Goal: Connect with others: Participate in discussion

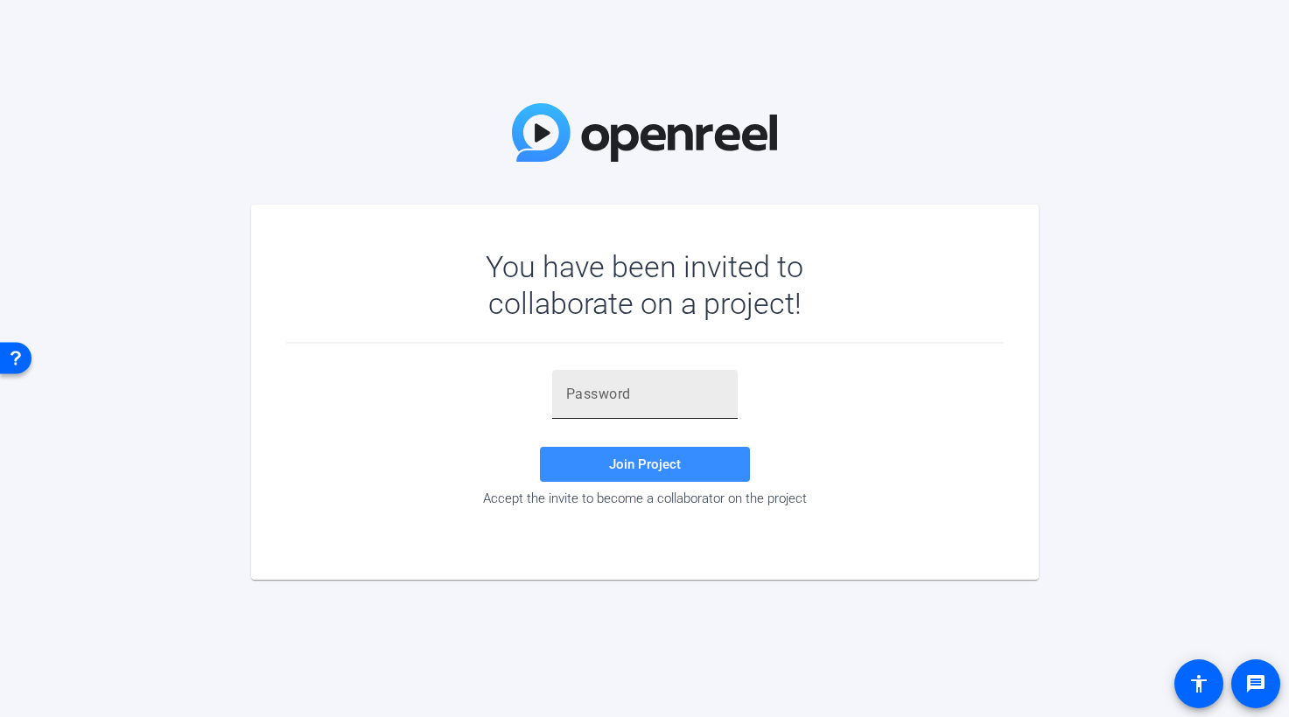
click at [573, 409] on div at bounding box center [644, 394] width 157 height 49
paste input ".(Q%@U"
type input ".(Q%@U"
click at [651, 468] on span "Join Project" at bounding box center [645, 465] width 72 height 16
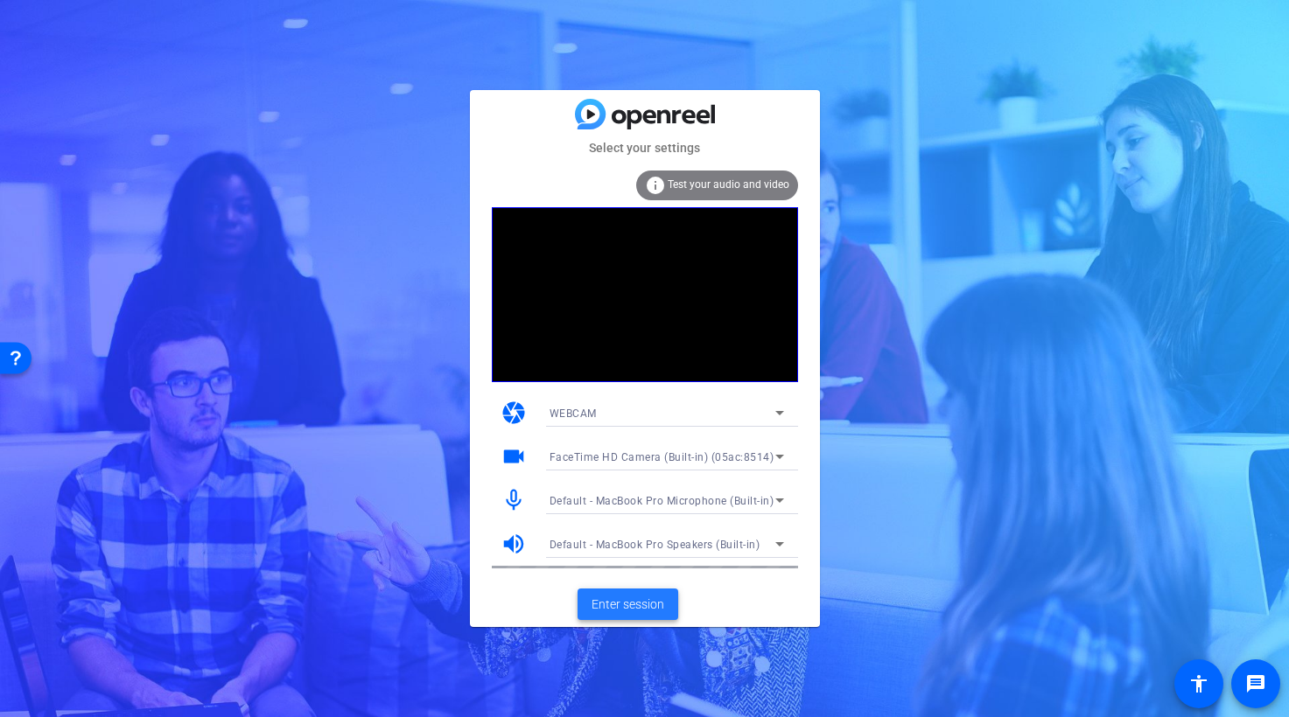
click at [639, 606] on span "Enter session" at bounding box center [627, 605] width 73 height 18
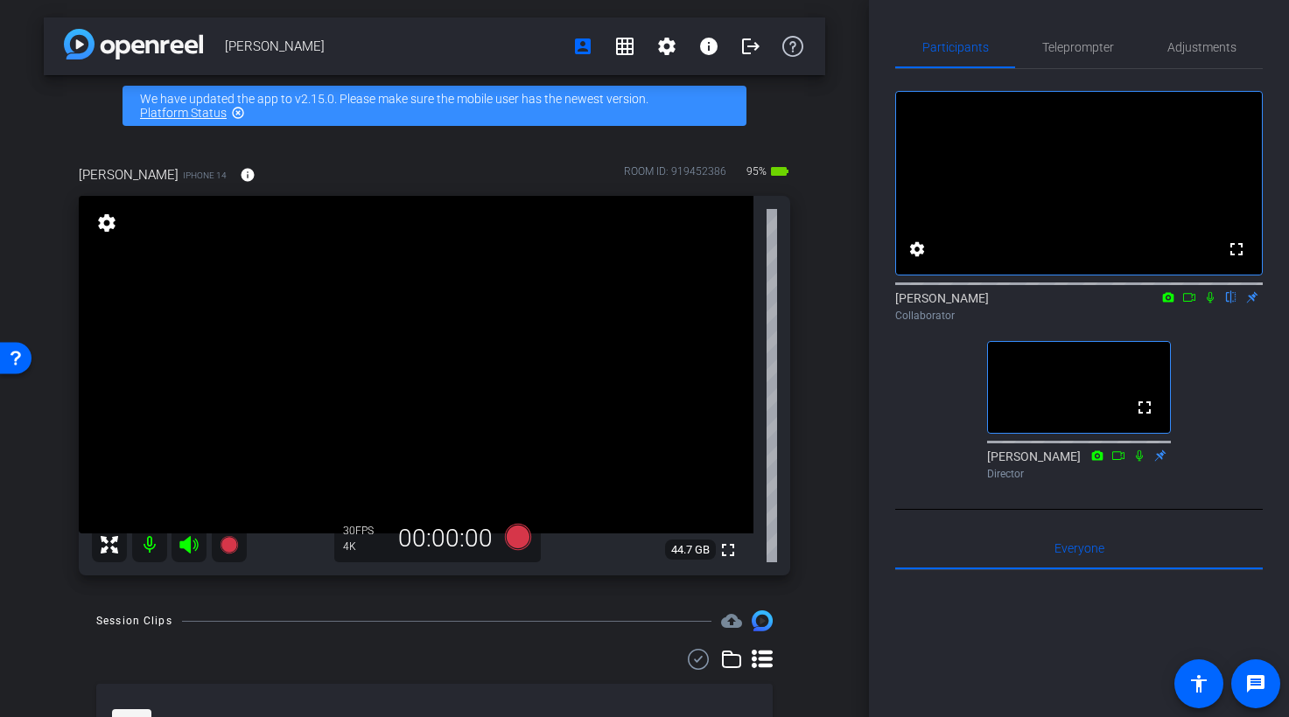
click at [1189, 304] on icon at bounding box center [1189, 297] width 14 height 12
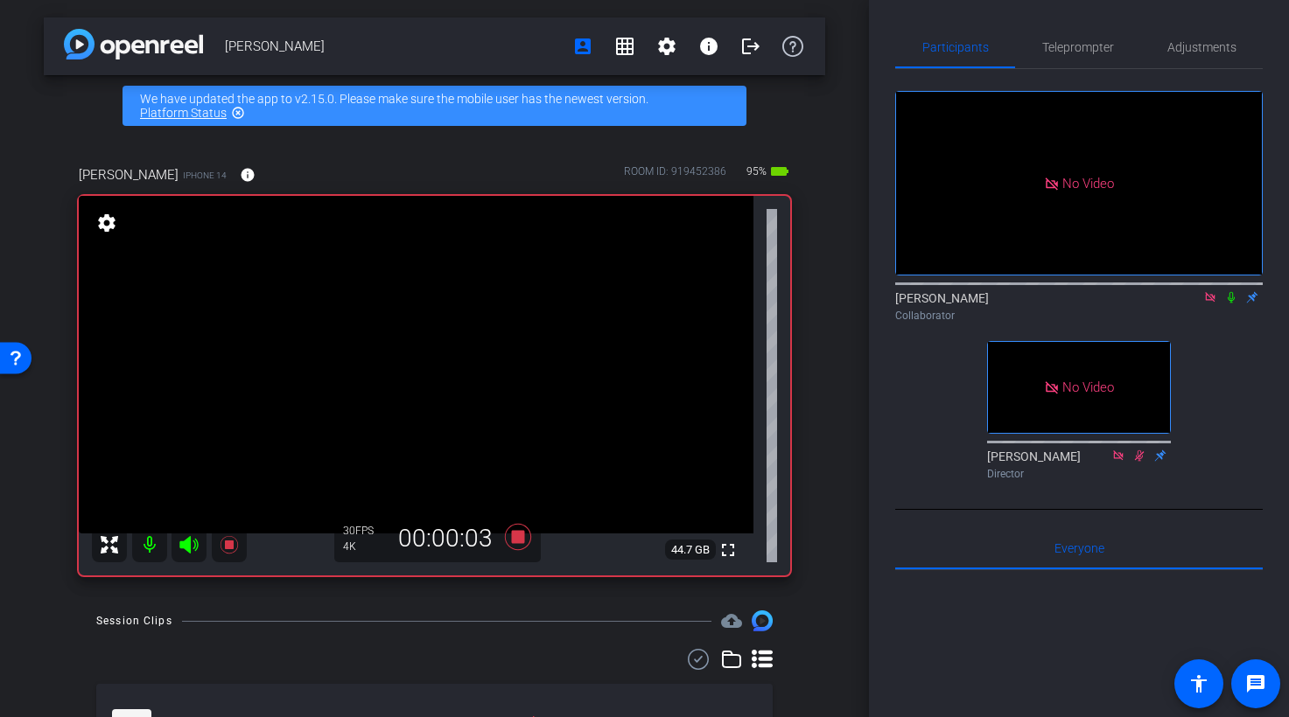
click at [1233, 304] on icon at bounding box center [1230, 297] width 7 height 11
click at [1233, 304] on icon at bounding box center [1231, 297] width 10 height 11
click at [1233, 304] on icon at bounding box center [1230, 297] width 7 height 11
click at [1233, 304] on icon at bounding box center [1231, 297] width 14 height 12
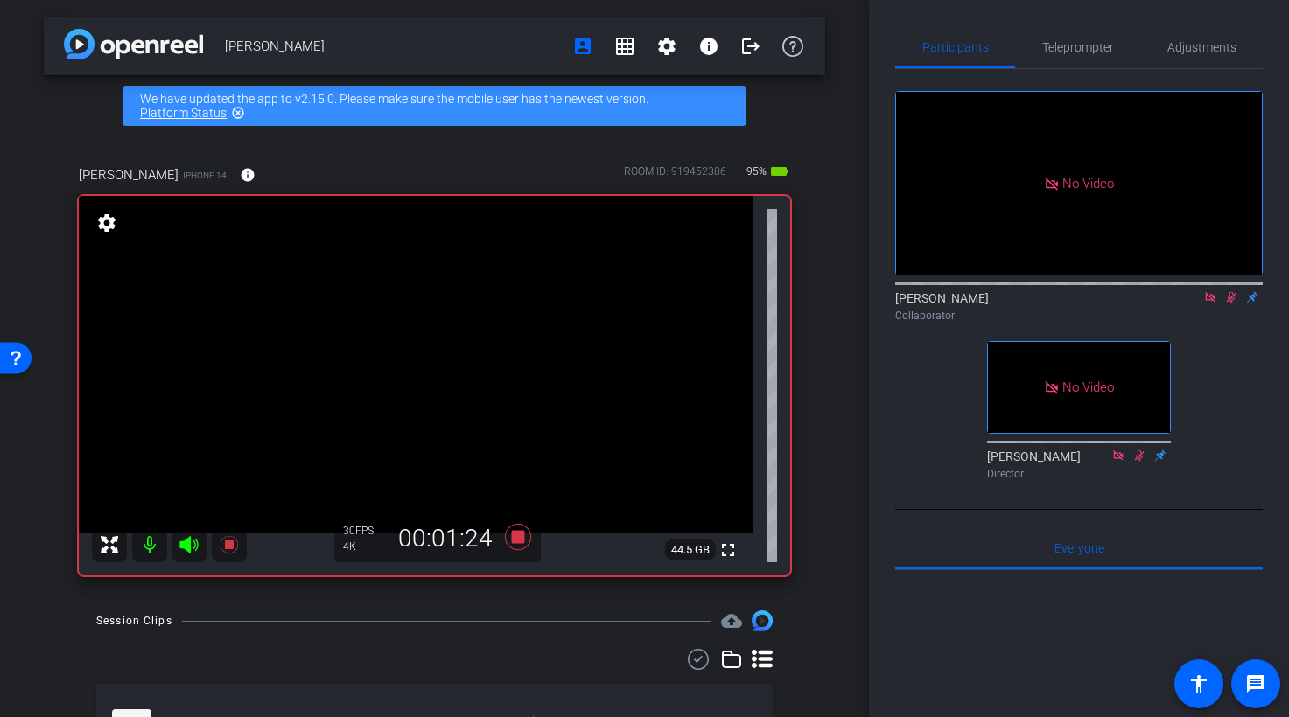
click at [1235, 304] on icon at bounding box center [1231, 297] width 14 height 12
click at [1233, 305] on mat-icon at bounding box center [1230, 298] width 21 height 16
click at [1235, 304] on icon at bounding box center [1231, 297] width 10 height 11
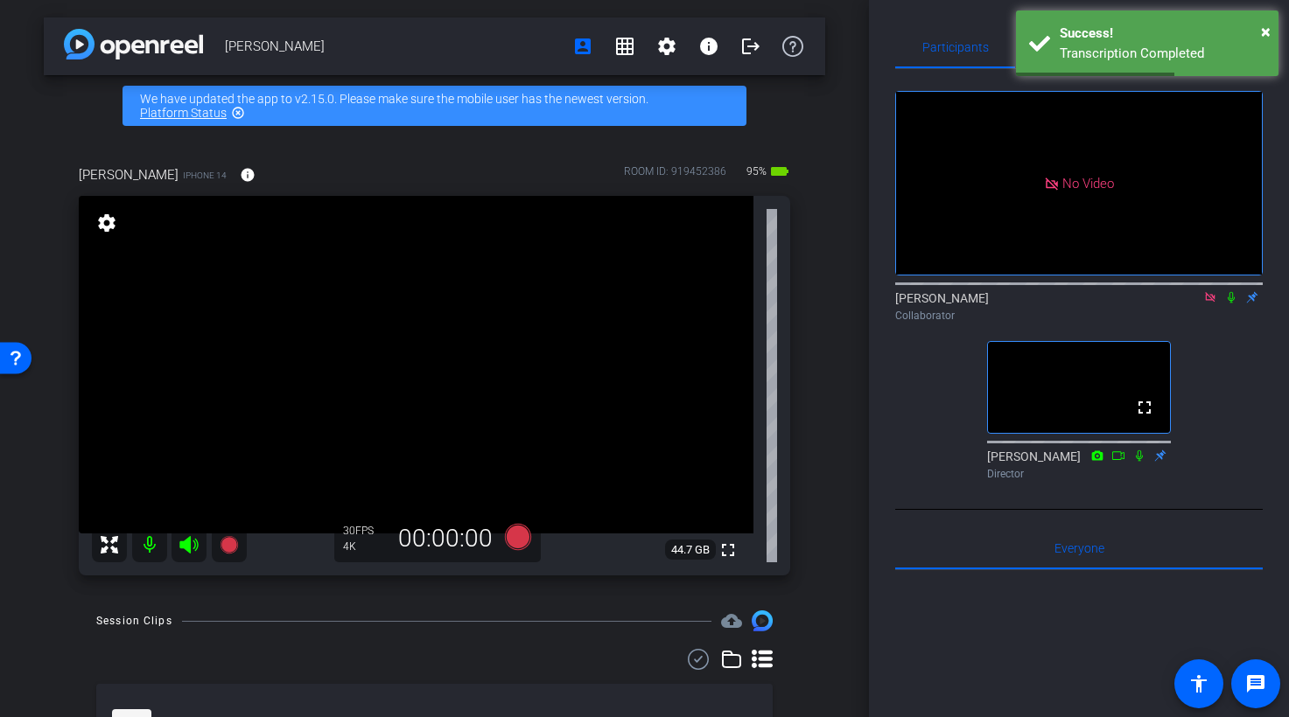
click at [1213, 302] on icon at bounding box center [1210, 297] width 10 height 10
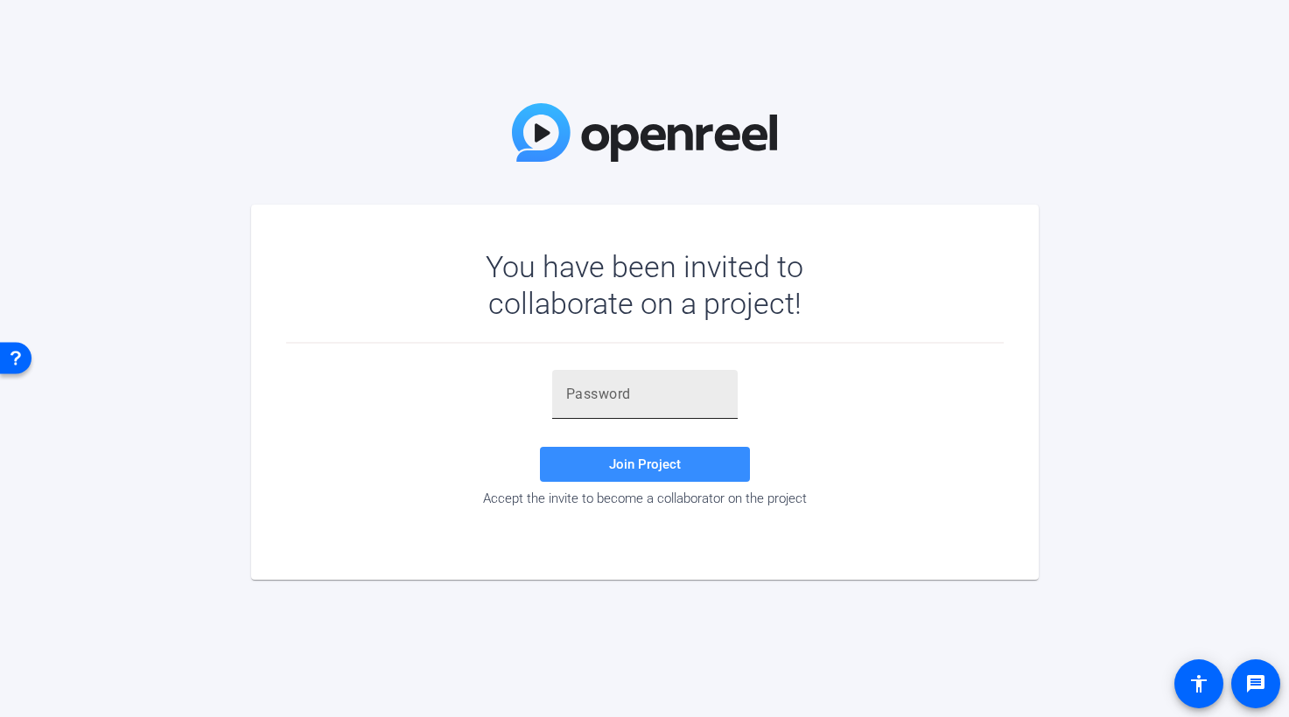
click at [584, 403] on input "text" at bounding box center [644, 394] width 157 height 21
paste input "%q-Cpy"
type input "%q-Cpy"
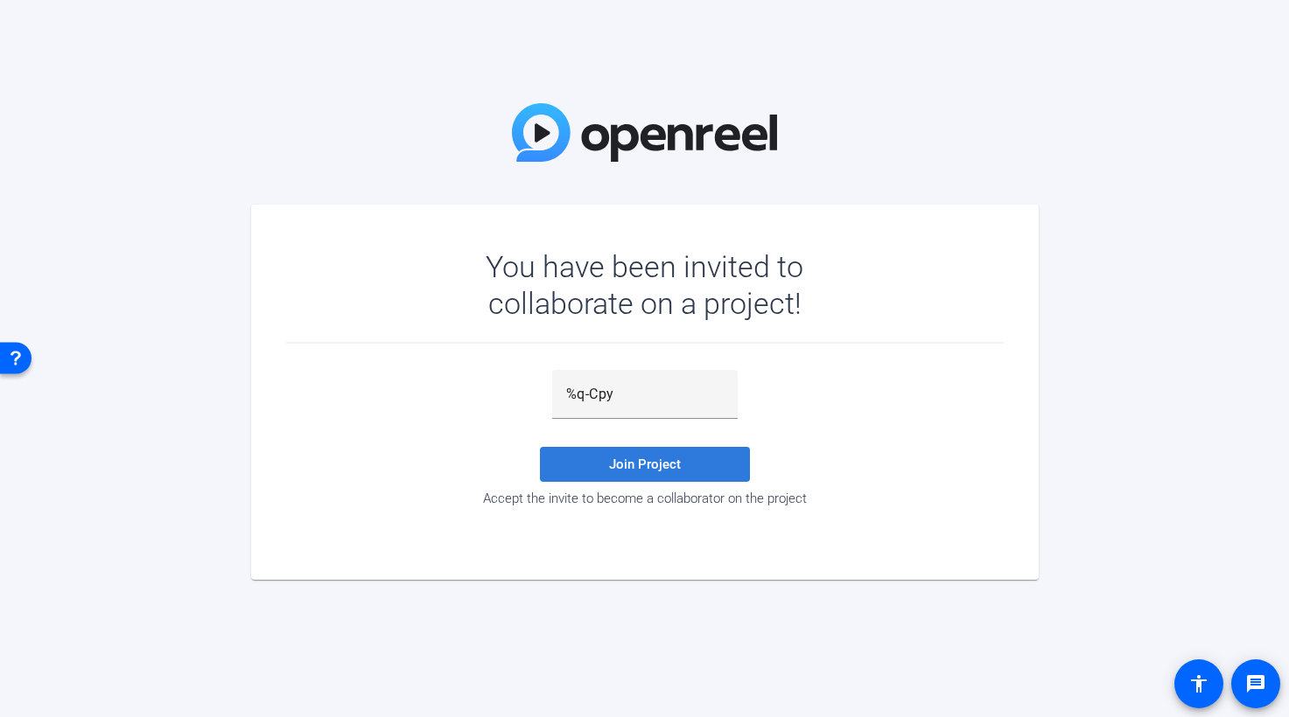
click at [665, 467] on span "Join Project" at bounding box center [645, 465] width 72 height 16
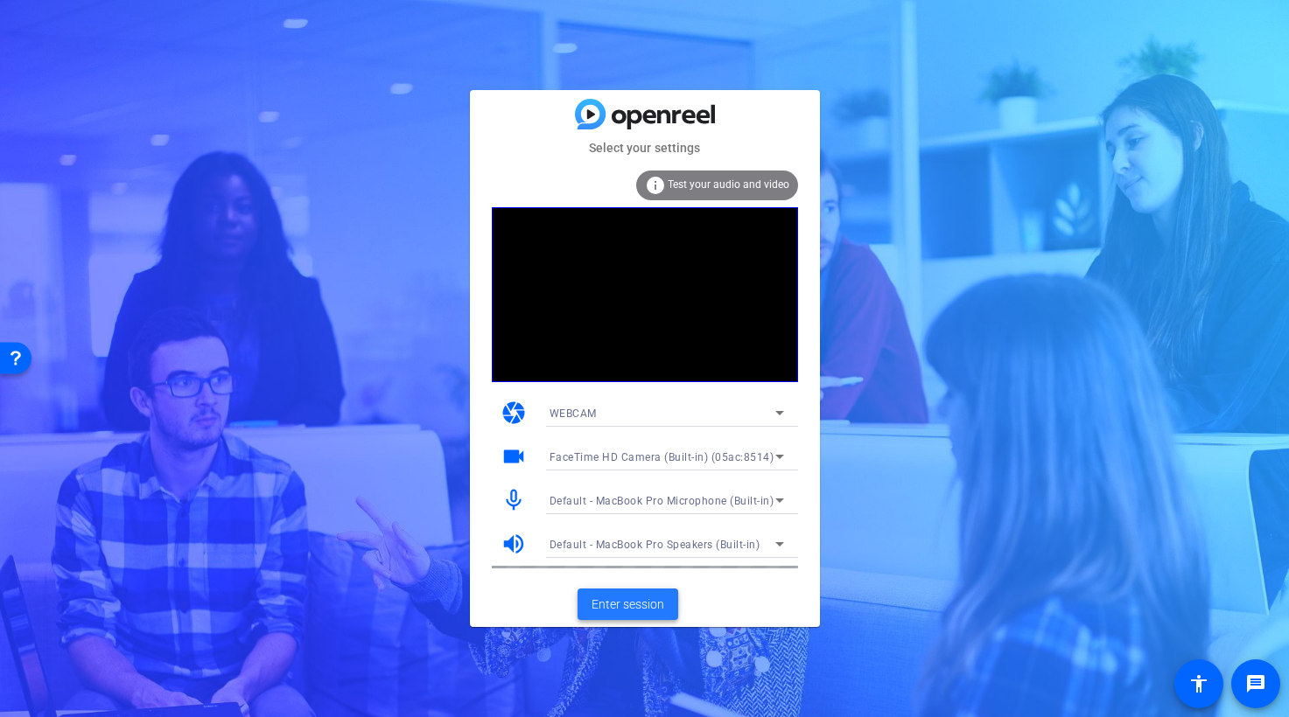
click at [635, 609] on span "Enter session" at bounding box center [627, 605] width 73 height 18
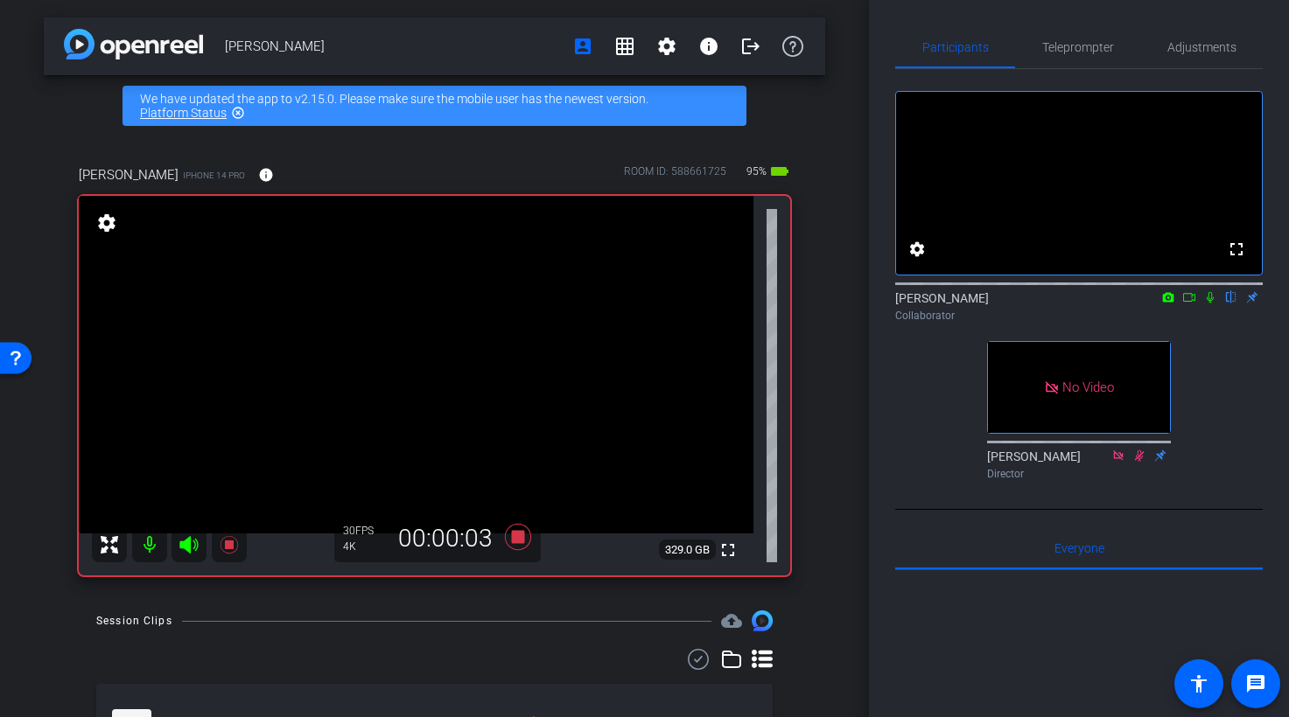
click at [1188, 304] on icon at bounding box center [1189, 297] width 14 height 12
click at [1230, 304] on icon at bounding box center [1231, 297] width 14 height 12
click at [1232, 304] on icon at bounding box center [1231, 297] width 14 height 12
click at [1230, 304] on icon at bounding box center [1230, 297] width 7 height 11
click at [1231, 304] on icon at bounding box center [1231, 297] width 10 height 11
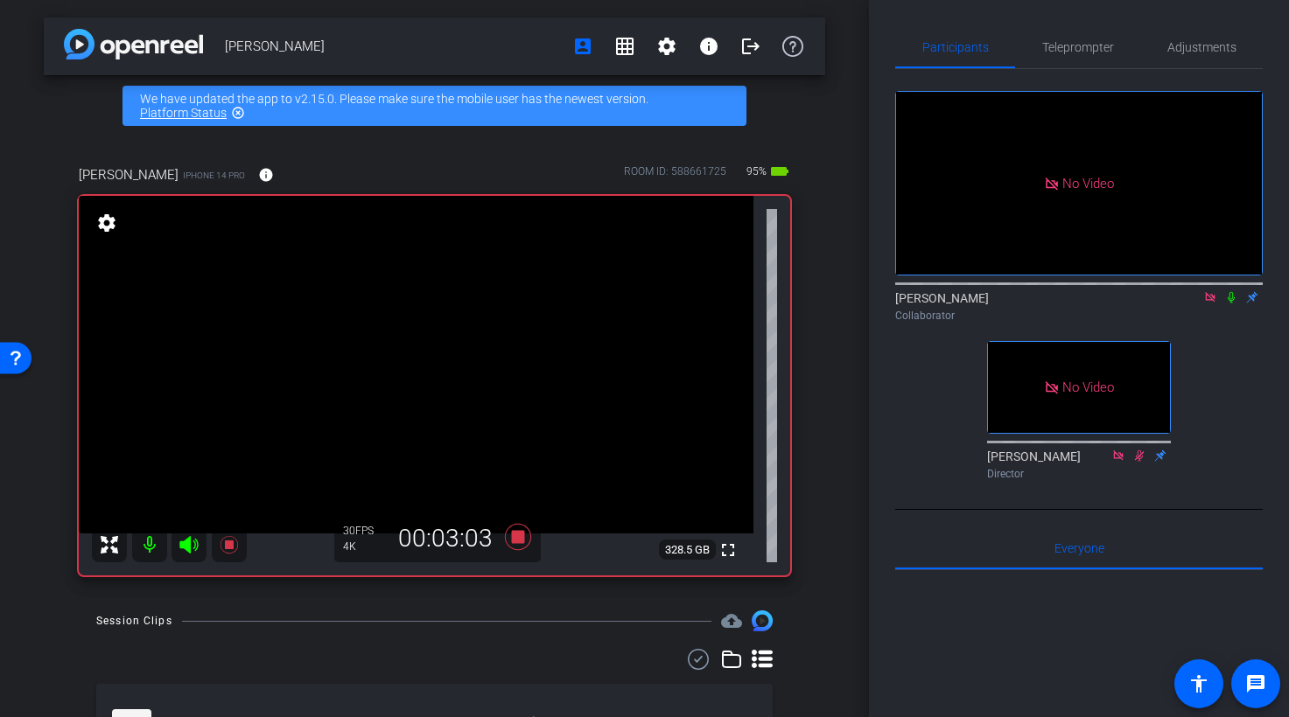
click at [1203, 304] on icon at bounding box center [1210, 297] width 14 height 12
click at [1193, 304] on icon at bounding box center [1189, 297] width 14 height 12
click at [1232, 304] on icon at bounding box center [1230, 297] width 7 height 11
click at [1231, 304] on icon at bounding box center [1231, 297] width 14 height 12
click at [1212, 304] on icon at bounding box center [1210, 297] width 14 height 12
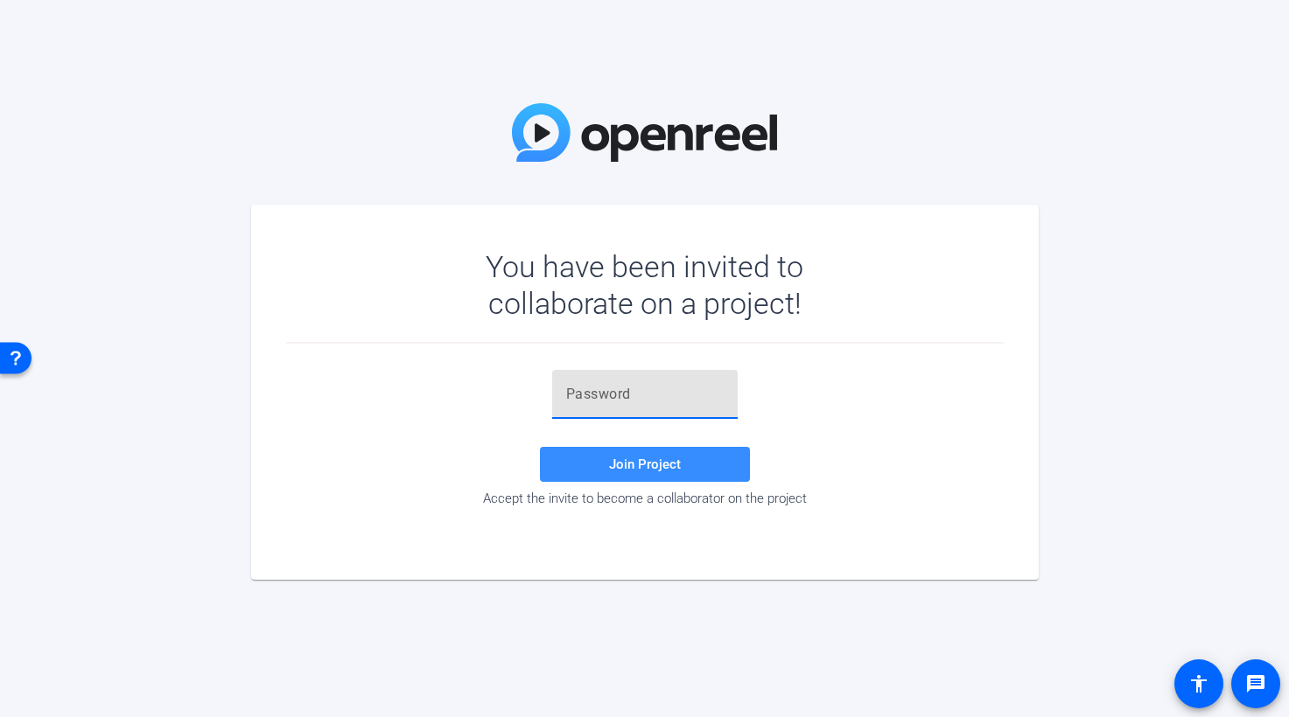
click at [589, 395] on input "text" at bounding box center [644, 394] width 157 height 21
paste input "pv9n_v"
type input "pv9n_v"
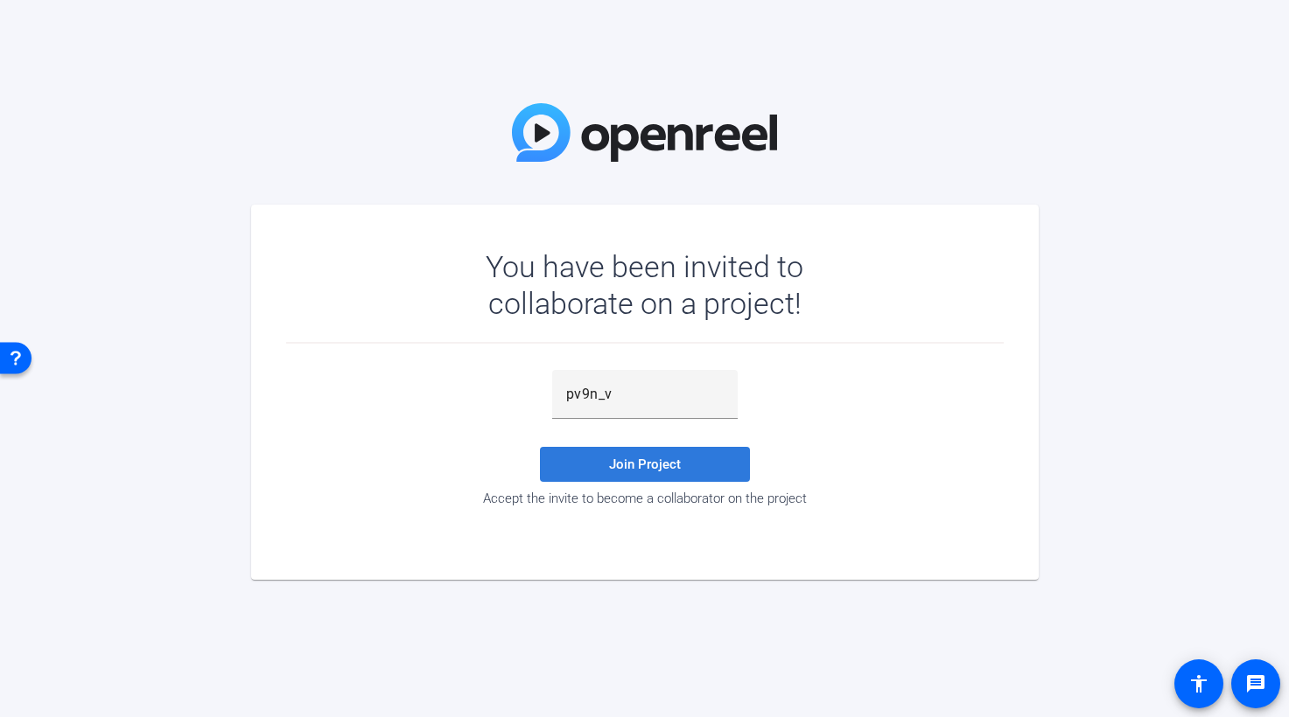
click at [655, 462] on span "Join Project" at bounding box center [645, 465] width 72 height 16
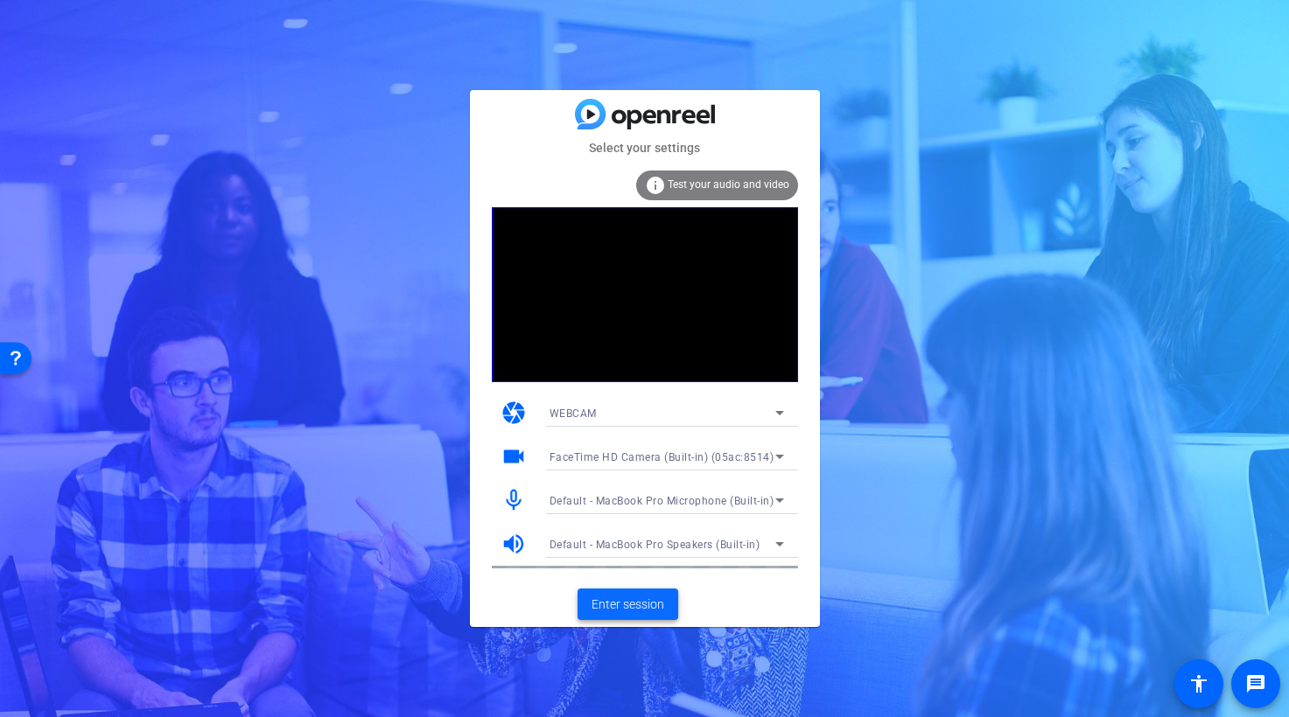
click at [628, 604] on span "Enter session" at bounding box center [627, 605] width 73 height 18
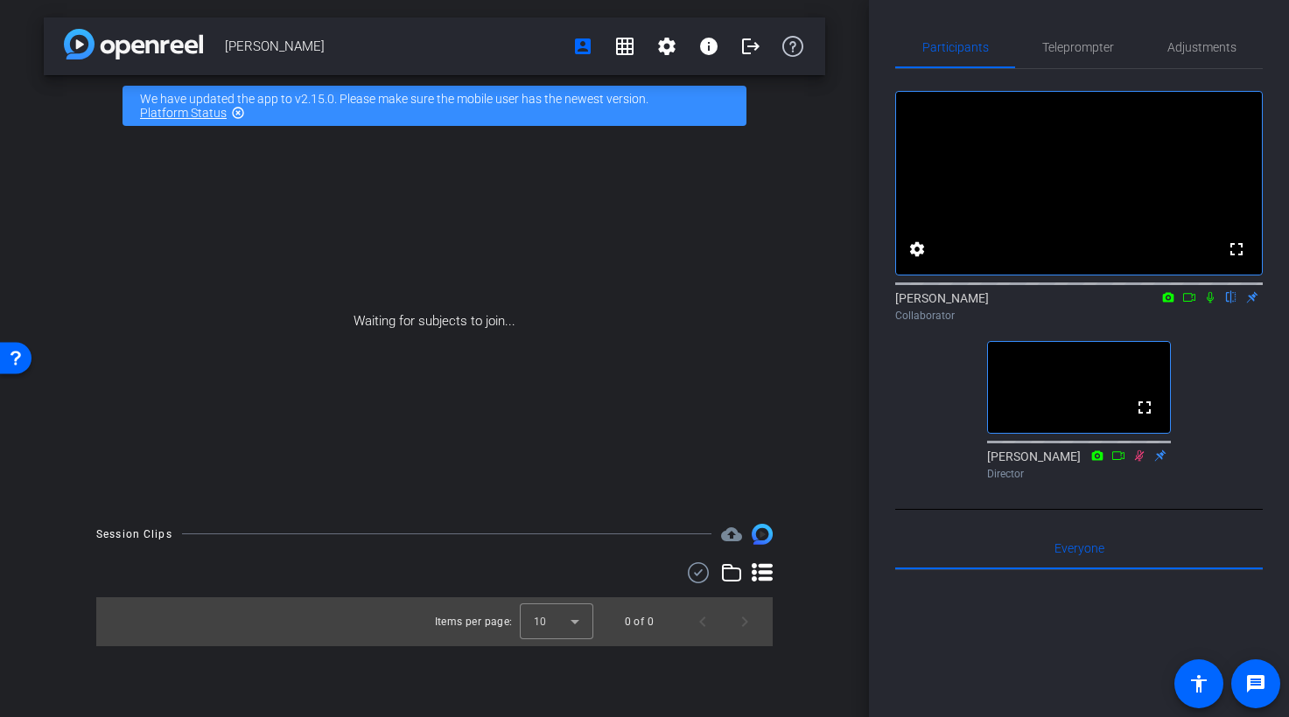
click at [1207, 304] on icon at bounding box center [1209, 297] width 7 height 11
click at [1212, 304] on icon at bounding box center [1210, 297] width 10 height 11
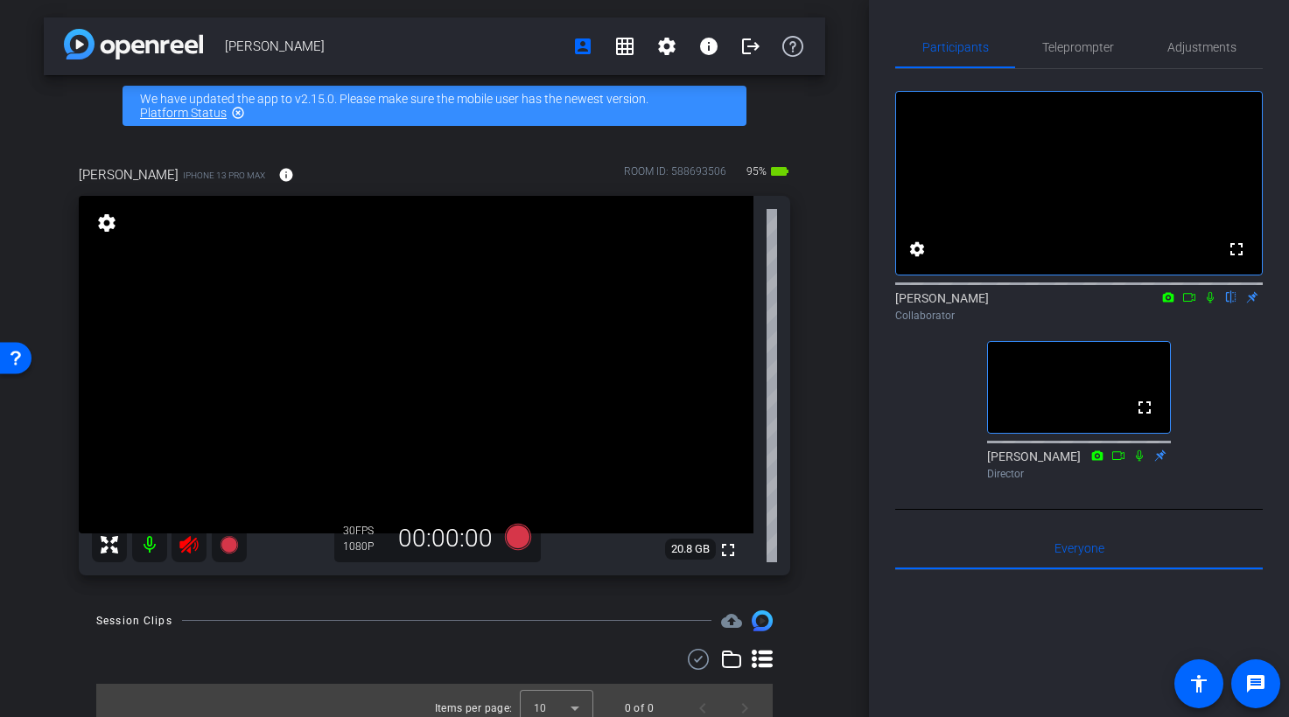
click at [183, 538] on icon at bounding box center [188, 545] width 21 height 21
click at [1191, 304] on icon at bounding box center [1189, 297] width 14 height 12
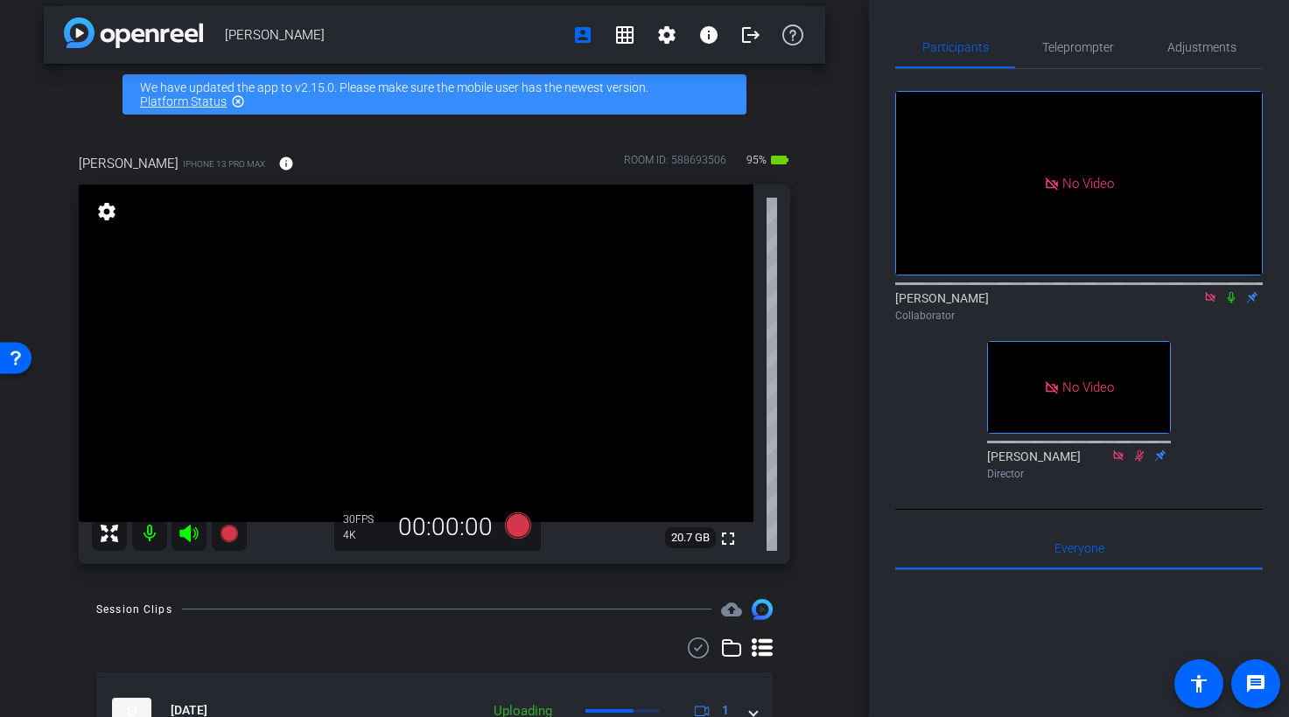
scroll to position [3, 0]
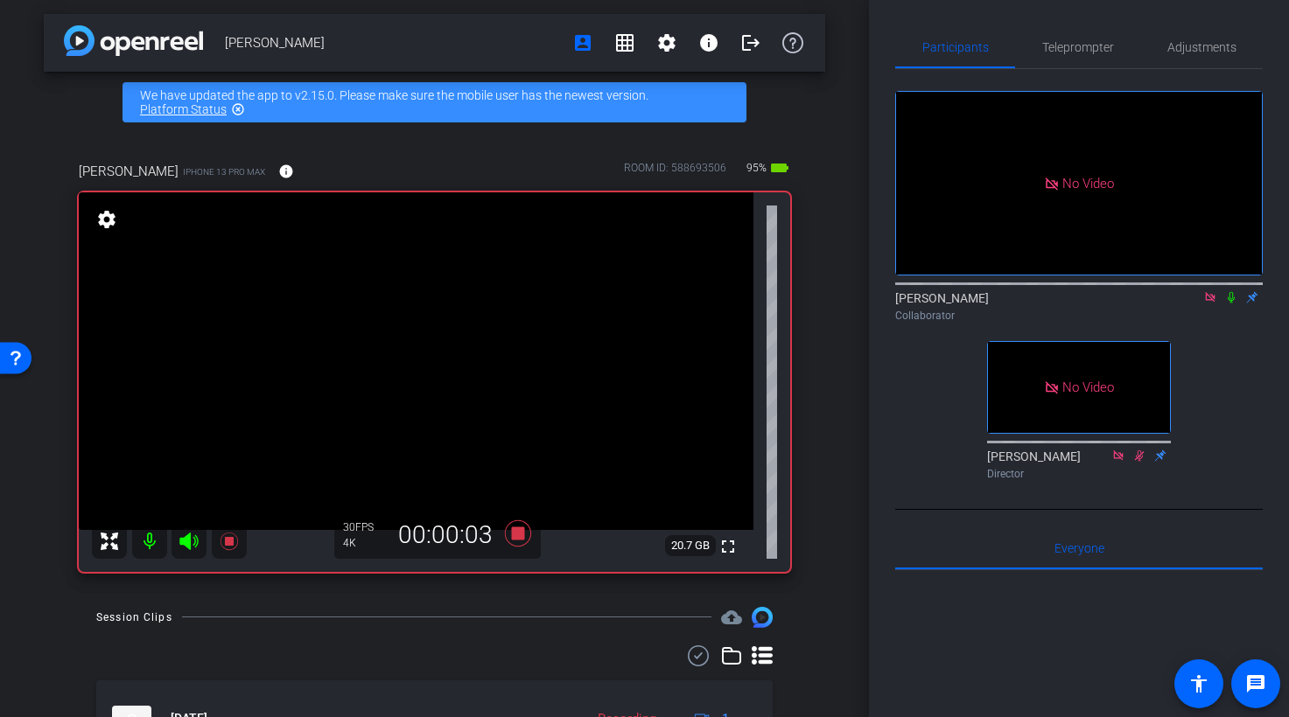
click at [1231, 304] on icon at bounding box center [1230, 297] width 7 height 11
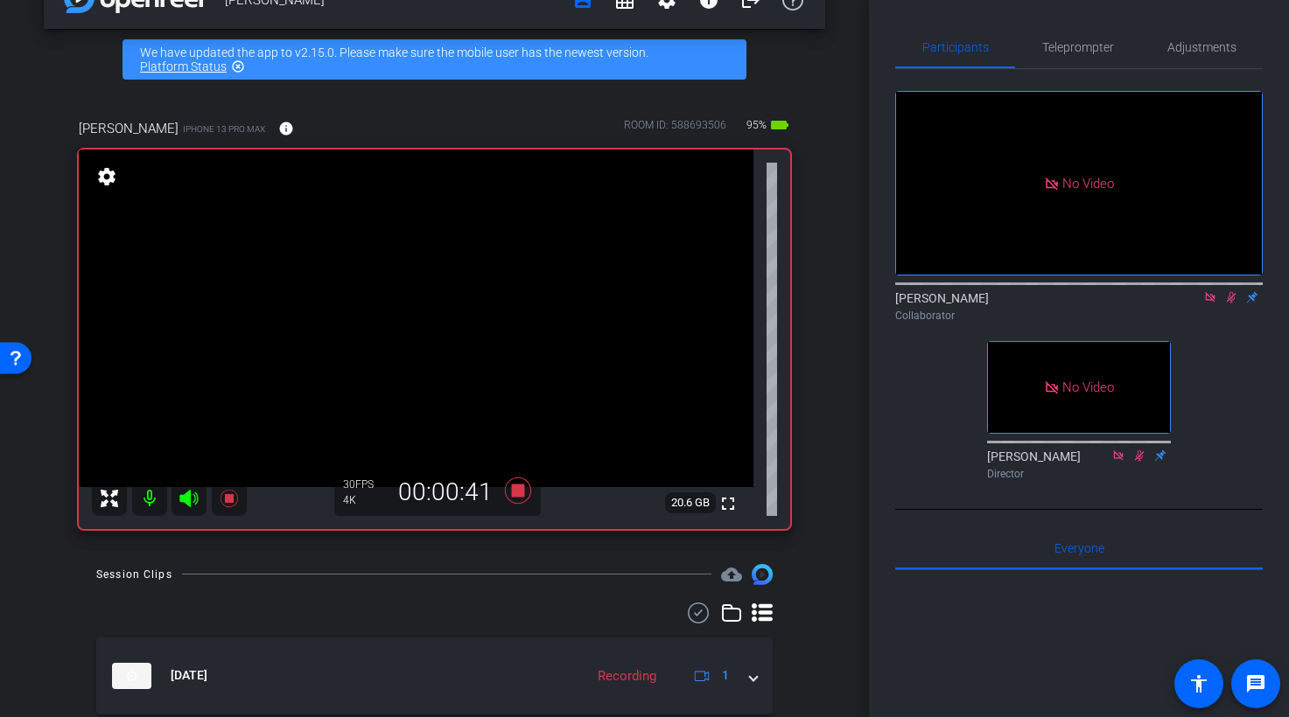
scroll to position [0, 0]
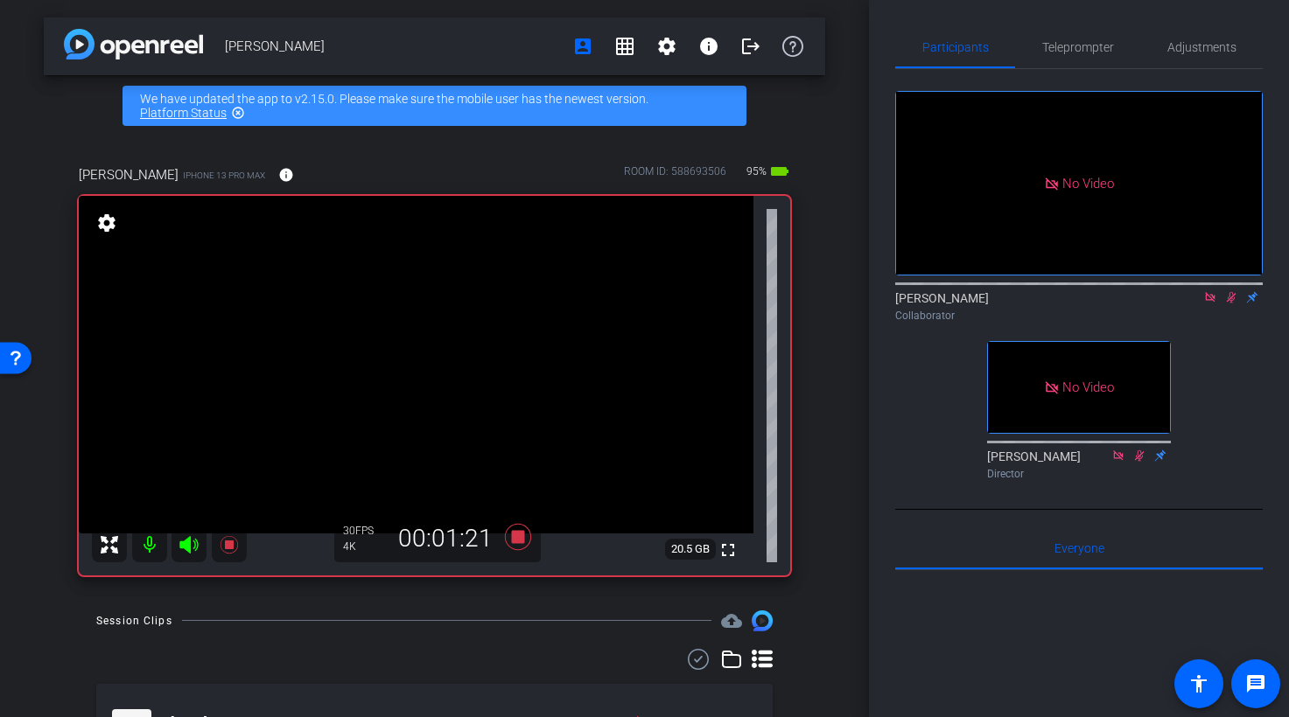
click at [1231, 304] on icon at bounding box center [1231, 297] width 14 height 12
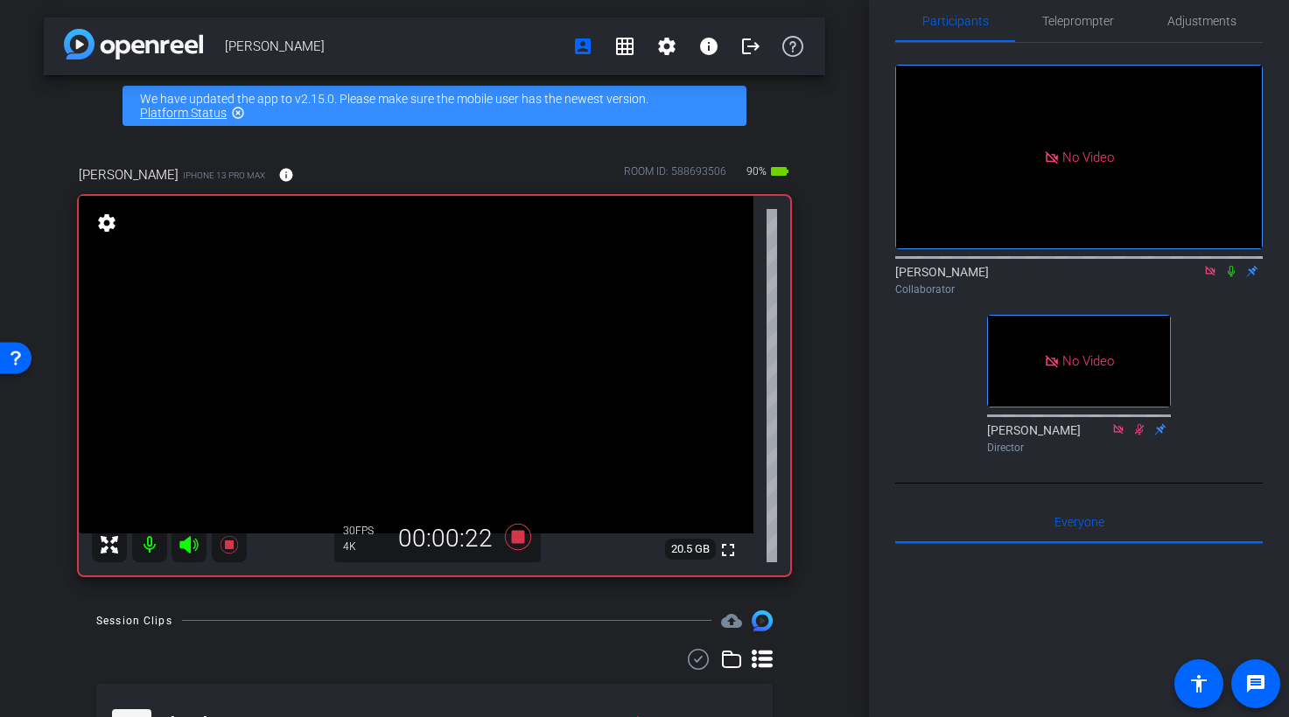
click at [1236, 277] on icon at bounding box center [1231, 271] width 14 height 12
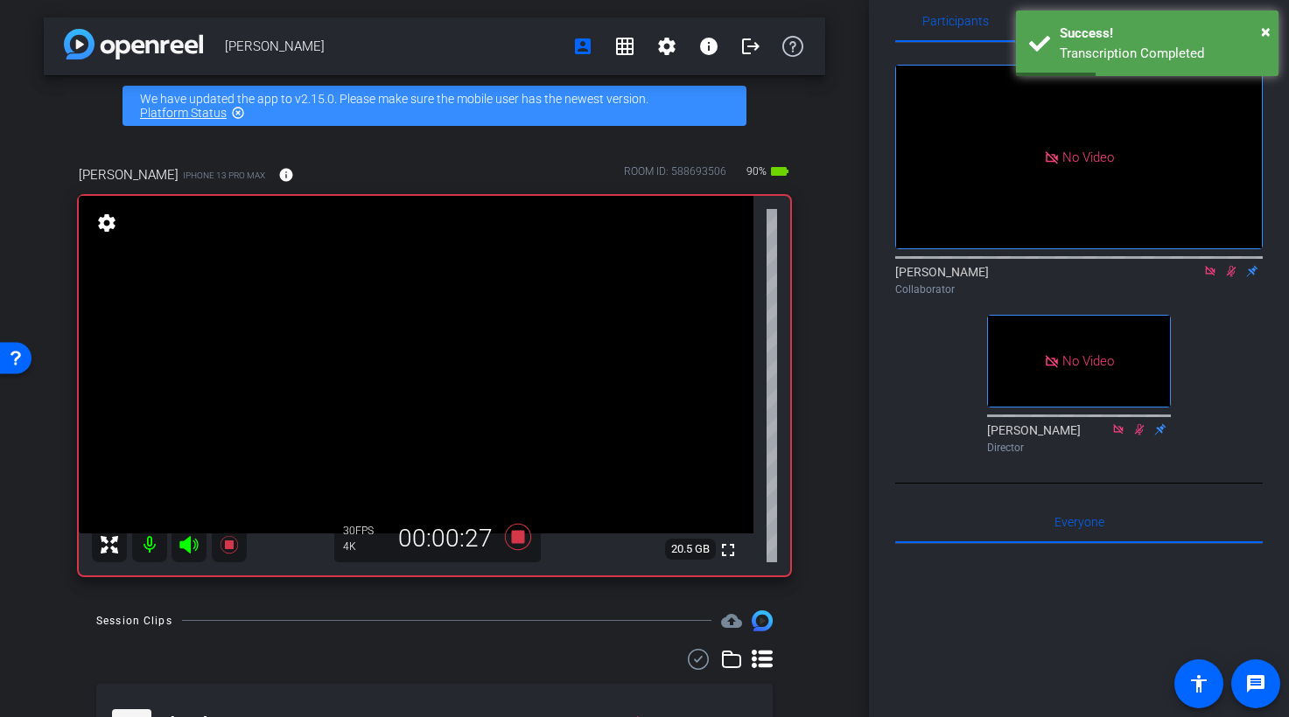
click at [1229, 277] on icon at bounding box center [1231, 271] width 14 height 12
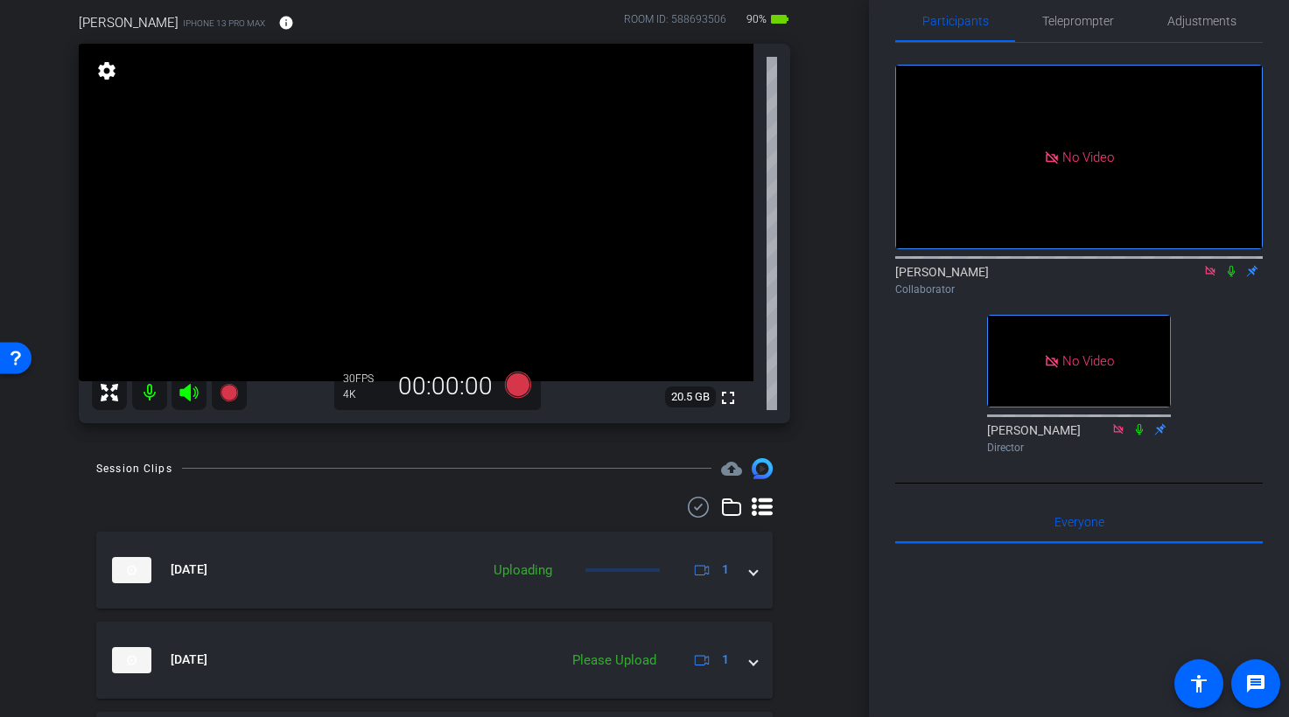
scroll to position [140, 0]
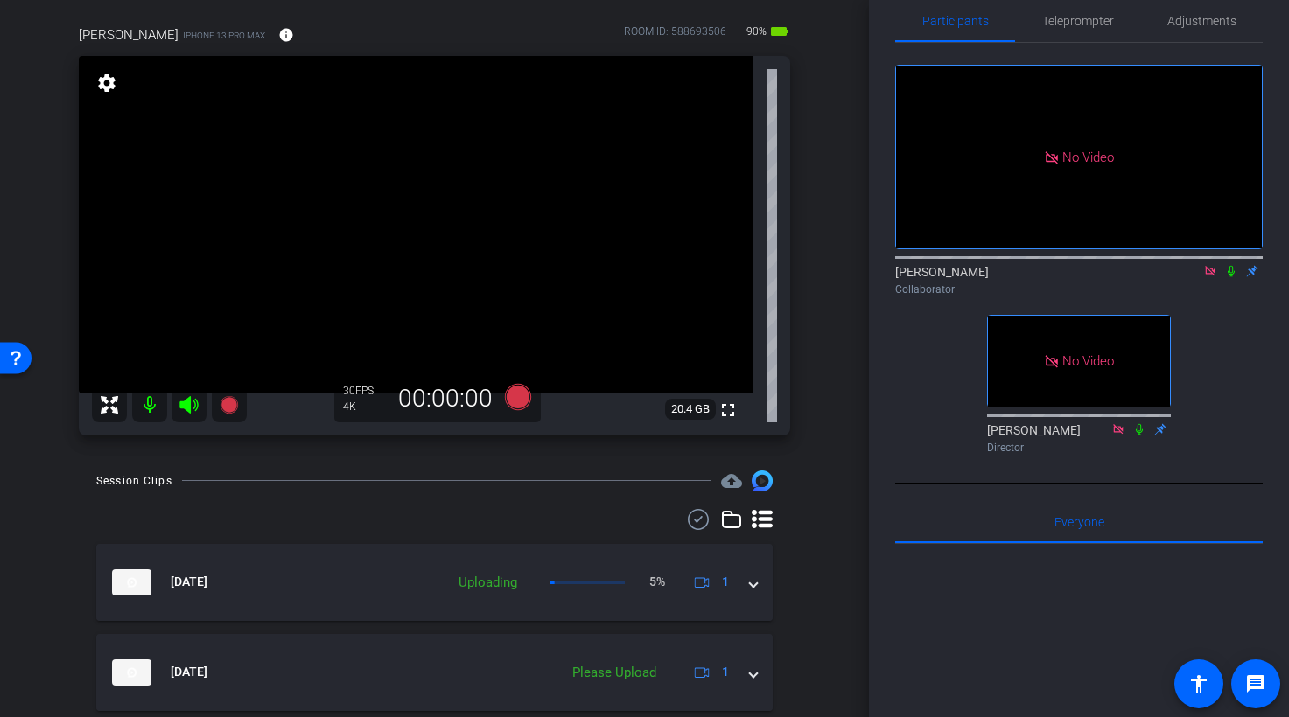
click at [1212, 276] on icon at bounding box center [1210, 271] width 10 height 10
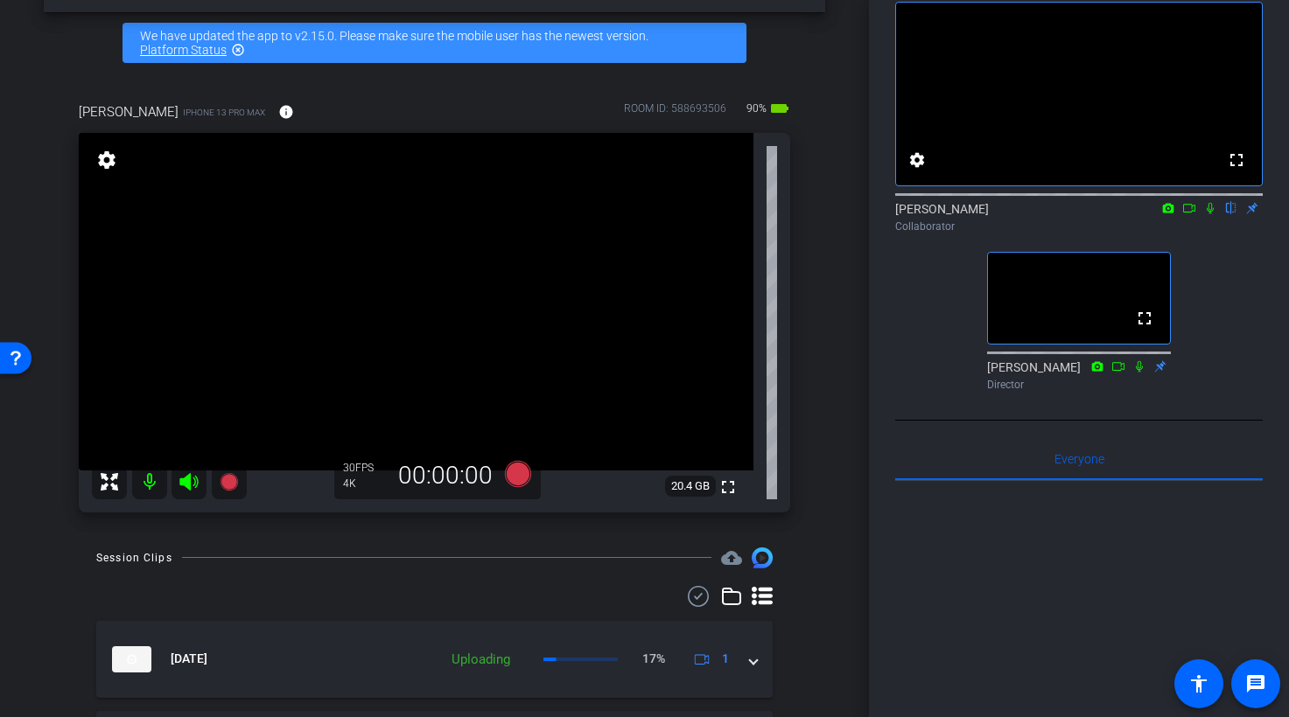
scroll to position [62, 0]
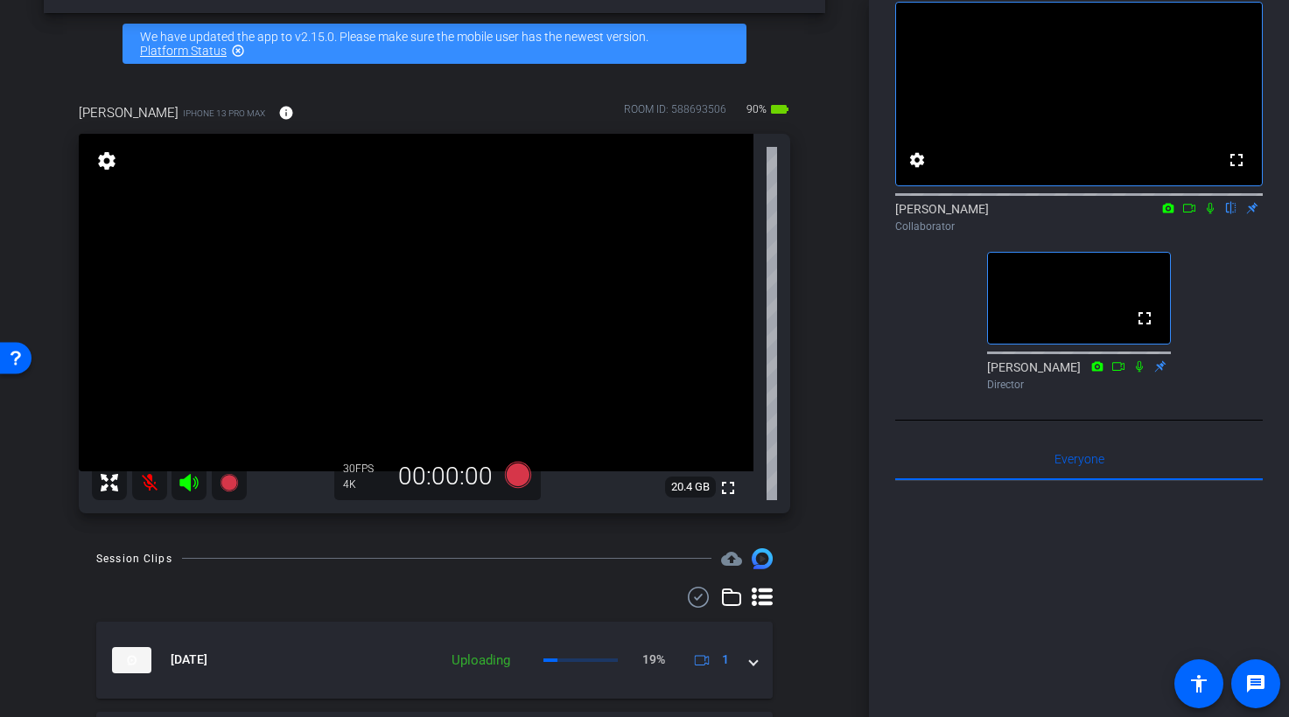
click at [188, 484] on icon at bounding box center [188, 482] width 18 height 17
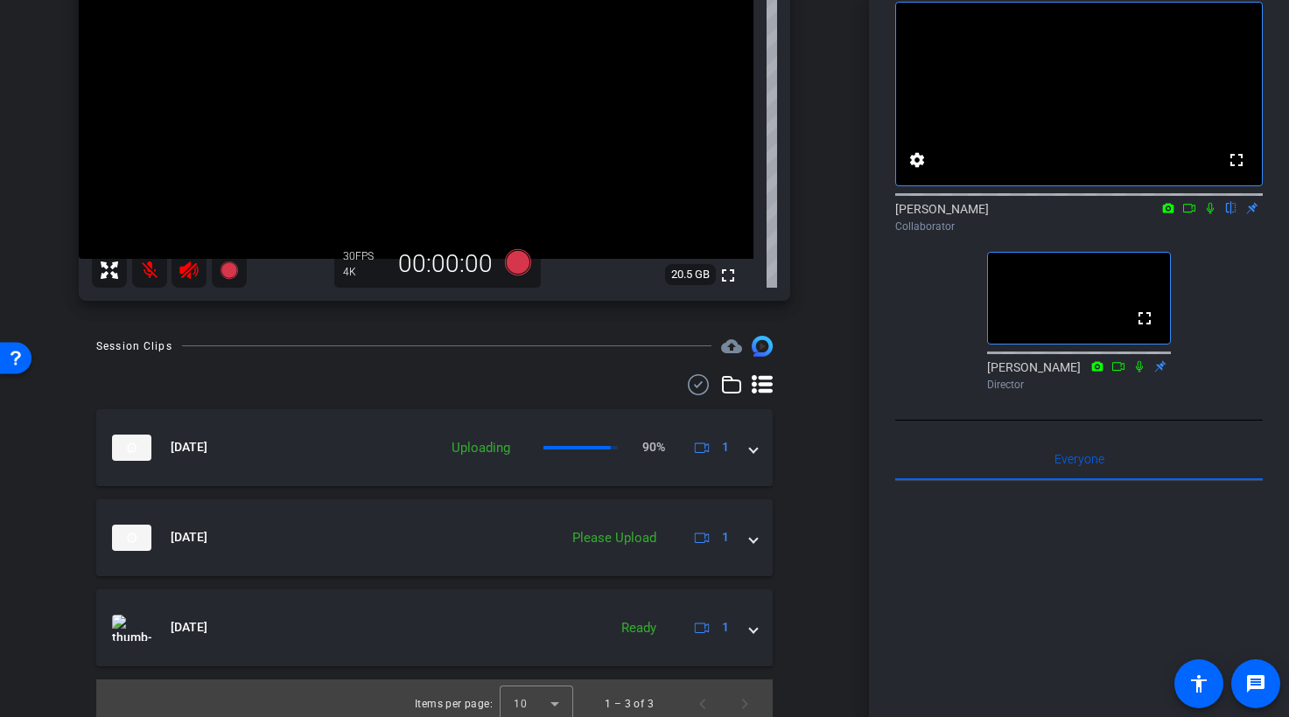
scroll to position [286, 0]
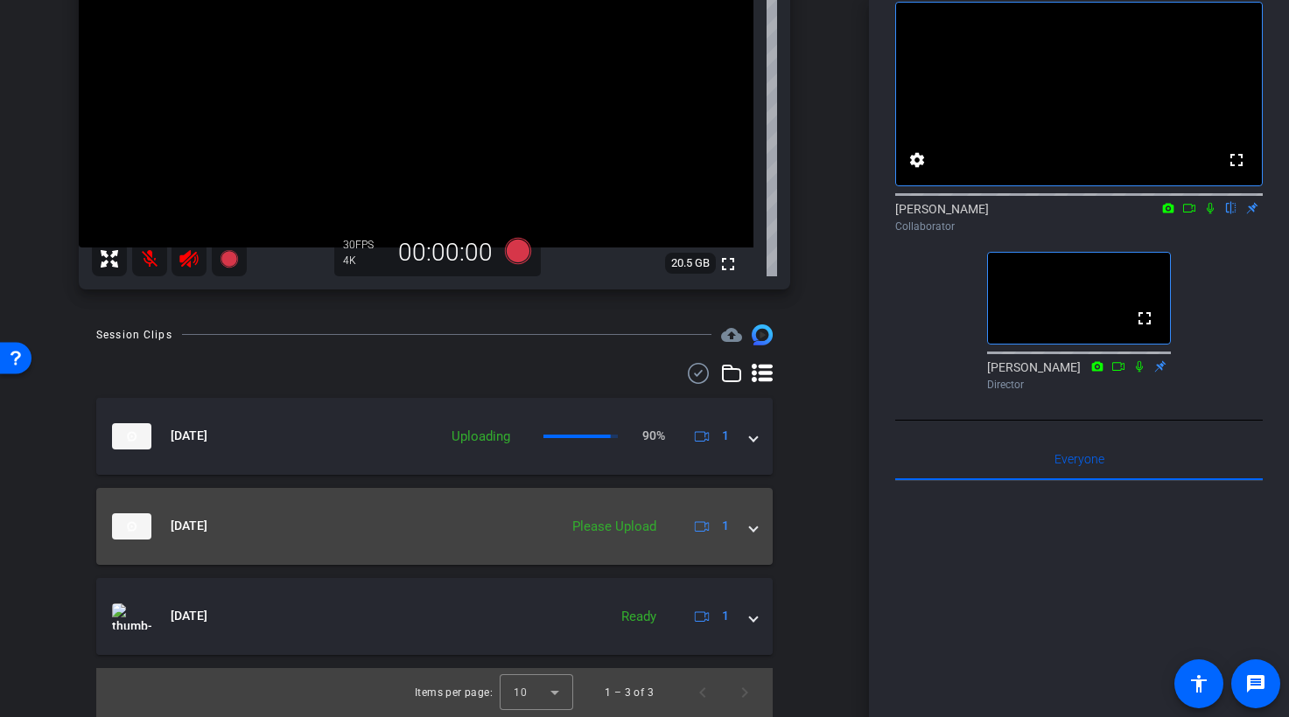
click at [752, 528] on span at bounding box center [753, 526] width 7 height 18
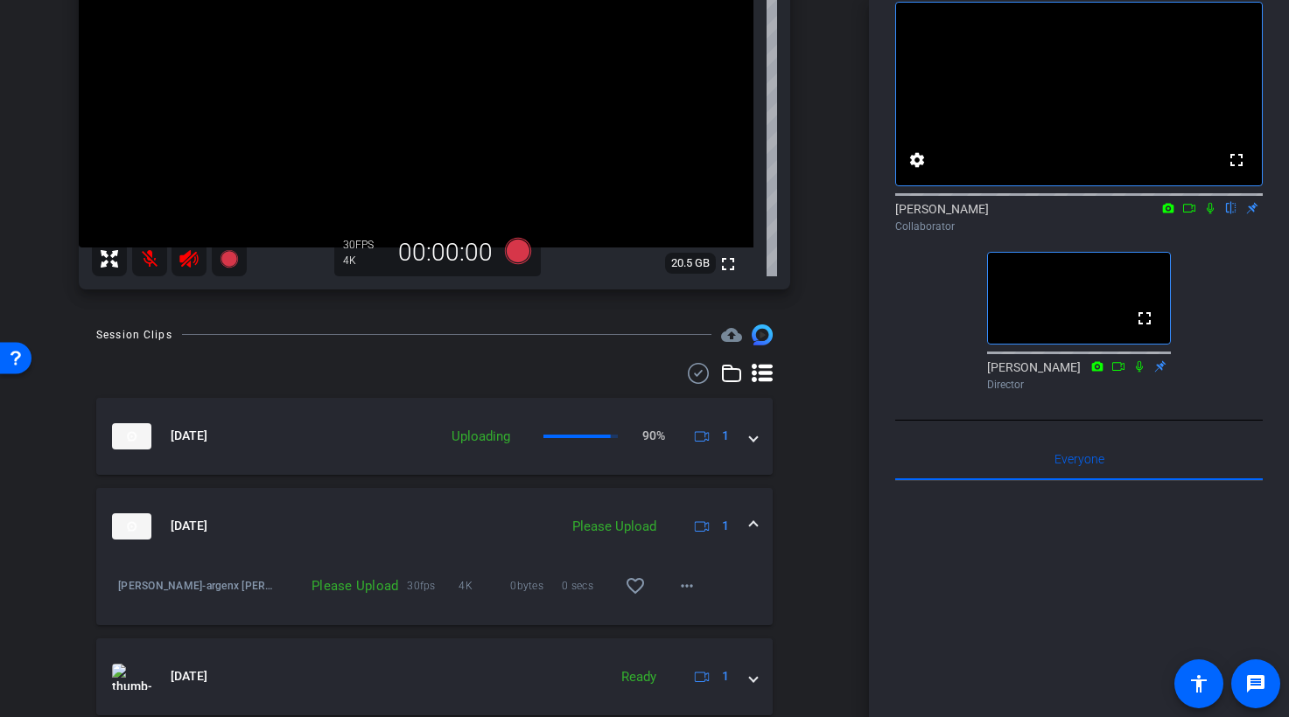
click at [787, 508] on div "Session Clips cloud_upload Sep 29, 2025 Uploading 90% 1 Sep 29, 2025 Please Upl…" at bounding box center [434, 551] width 781 height 453
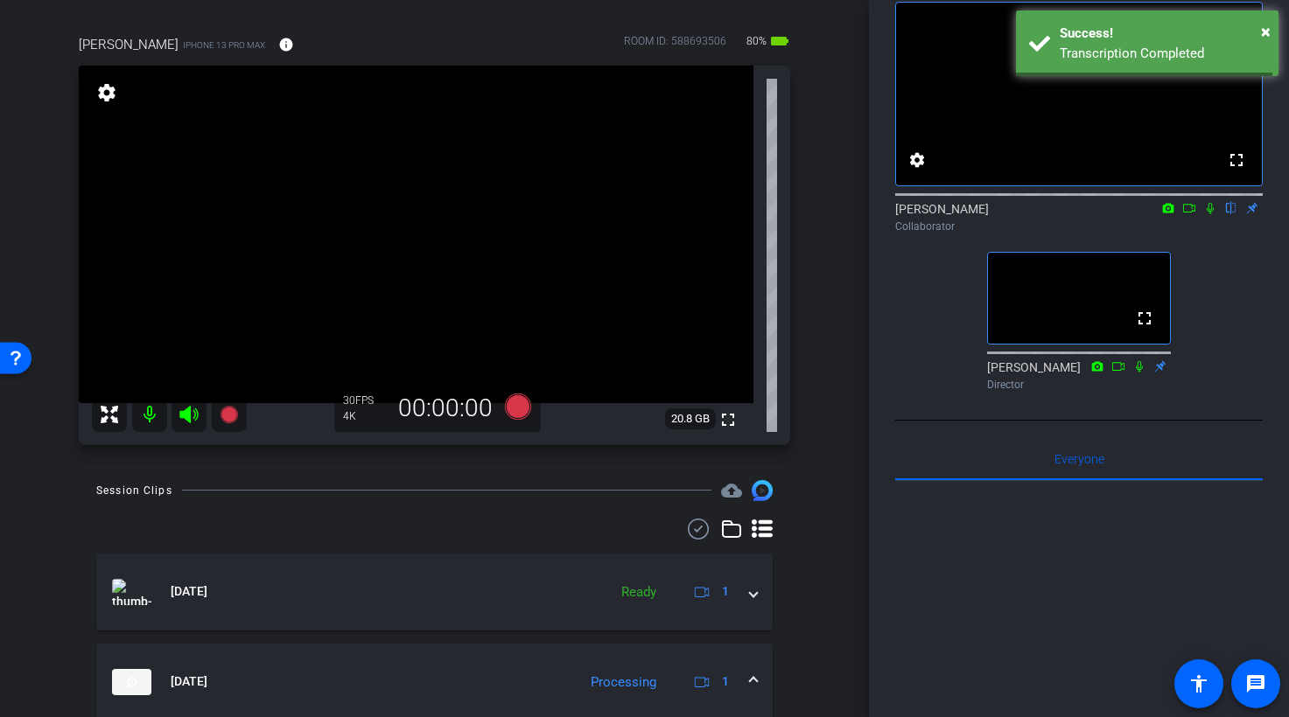
scroll to position [125, 0]
